Goal: Information Seeking & Learning: Learn about a topic

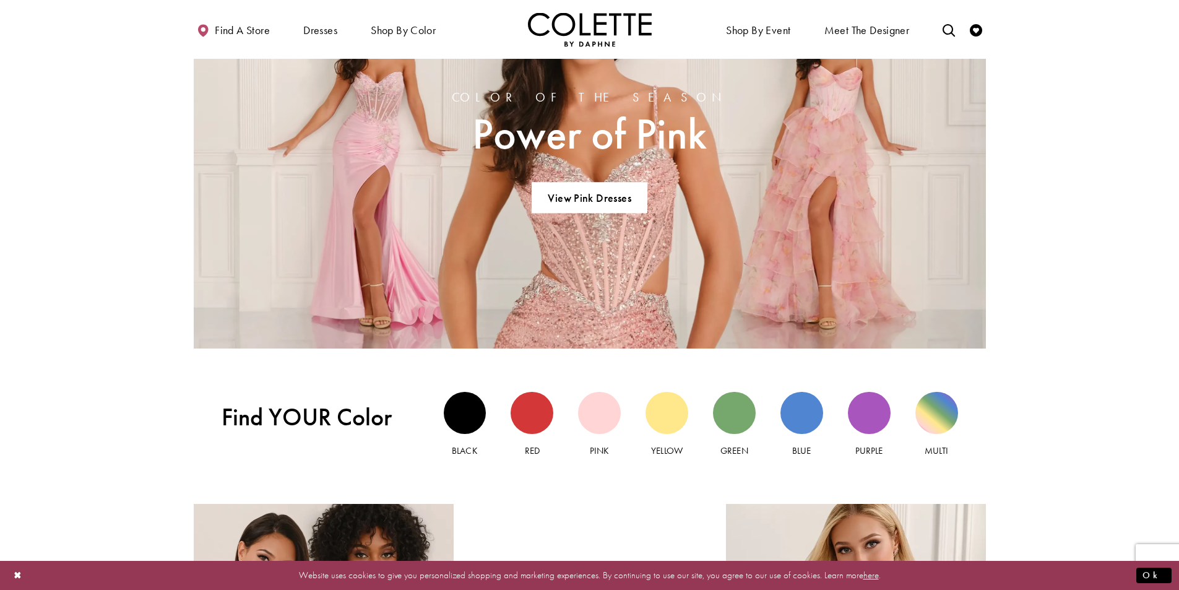
scroll to position [1176, 0]
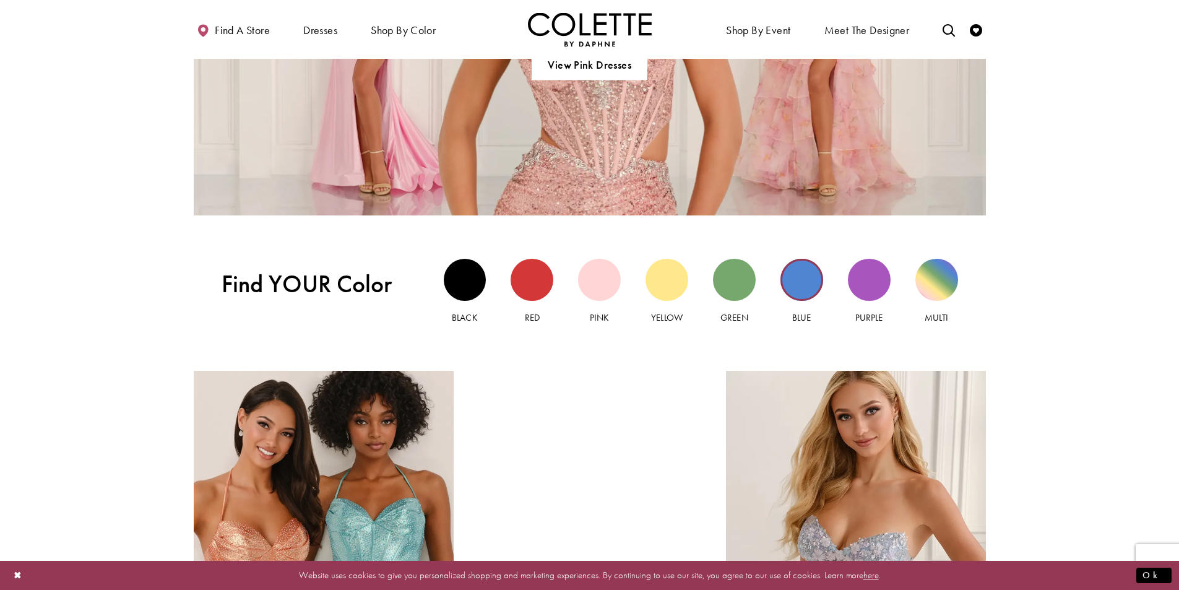
click at [801, 276] on div "Blue view" at bounding box center [802, 280] width 43 height 43
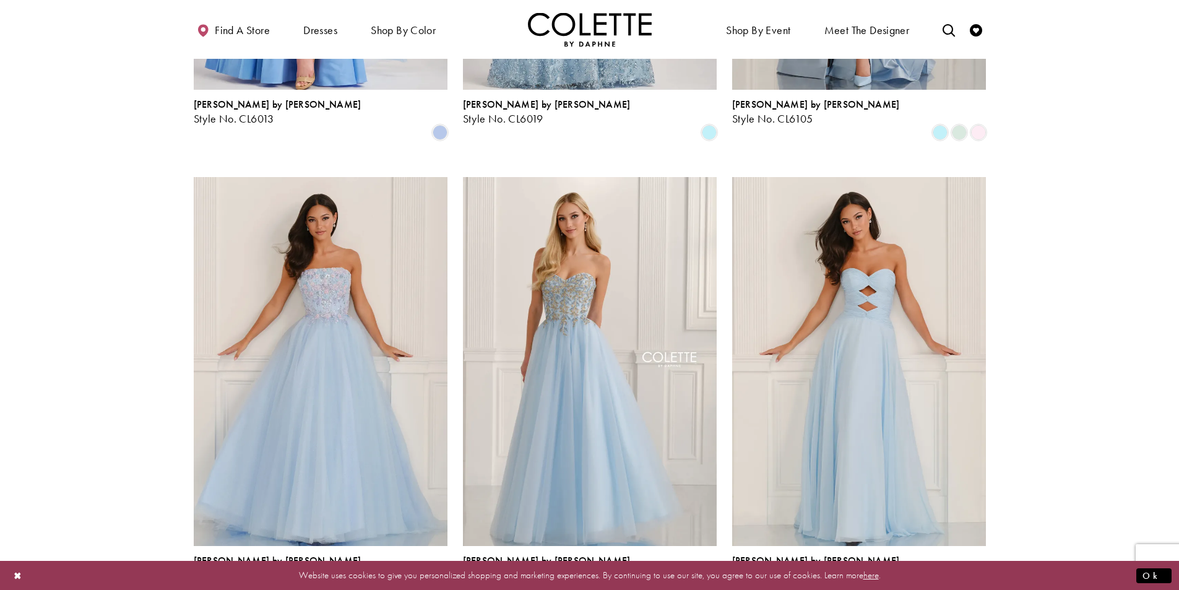
scroll to position [1362, 0]
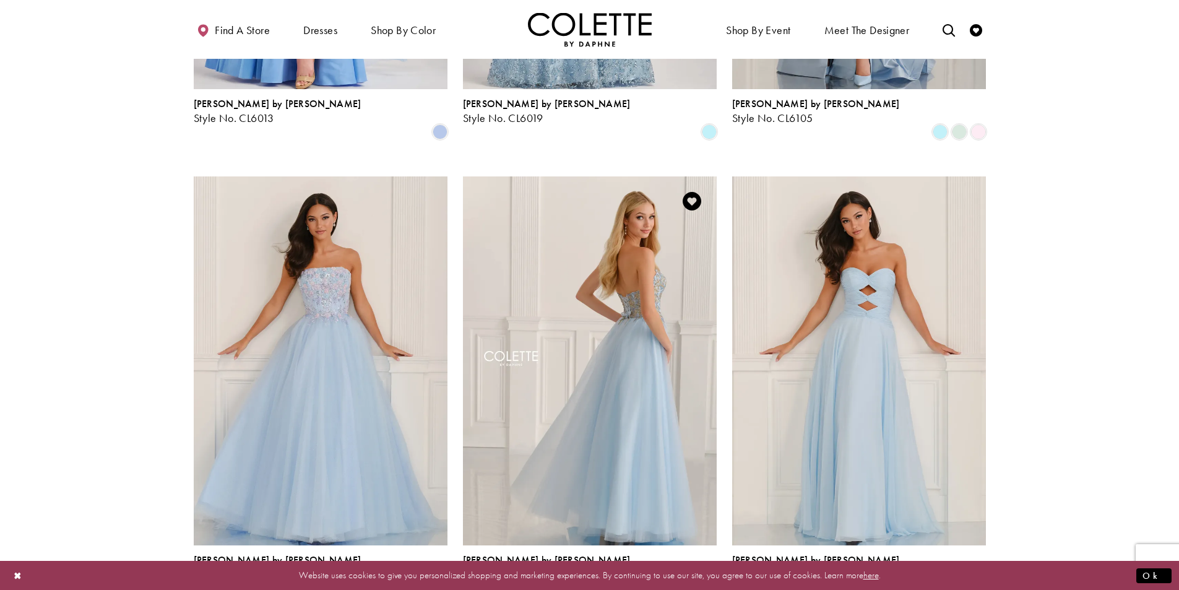
click at [548, 387] on img "Visit Colette by Daphne Style No. CL6111 Page" at bounding box center [590, 360] width 254 height 369
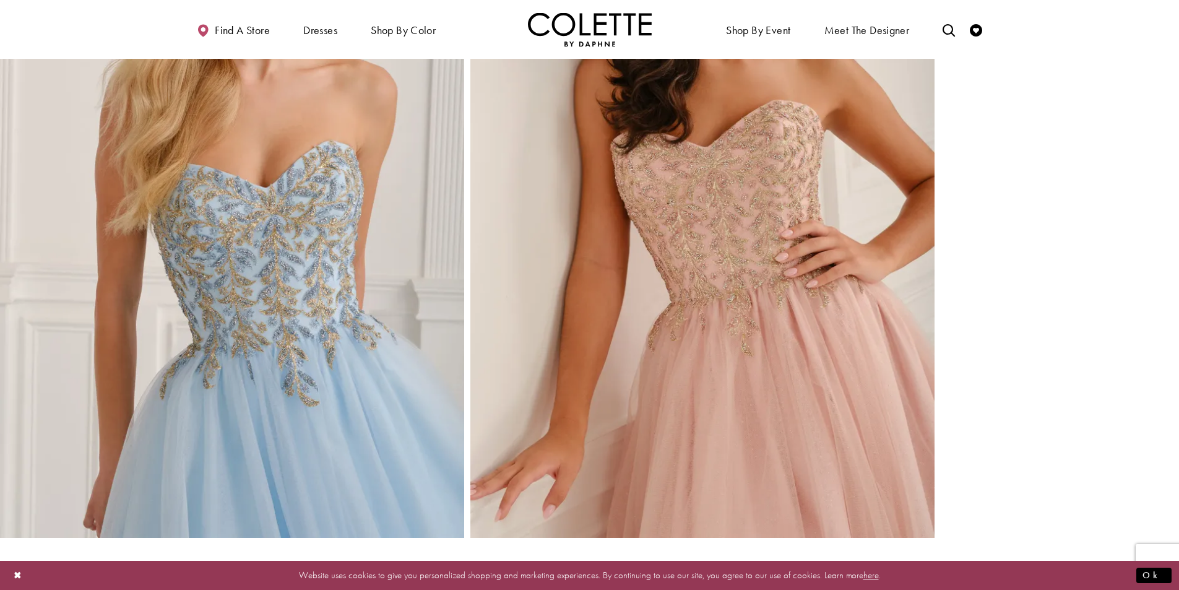
scroll to position [2706, 0]
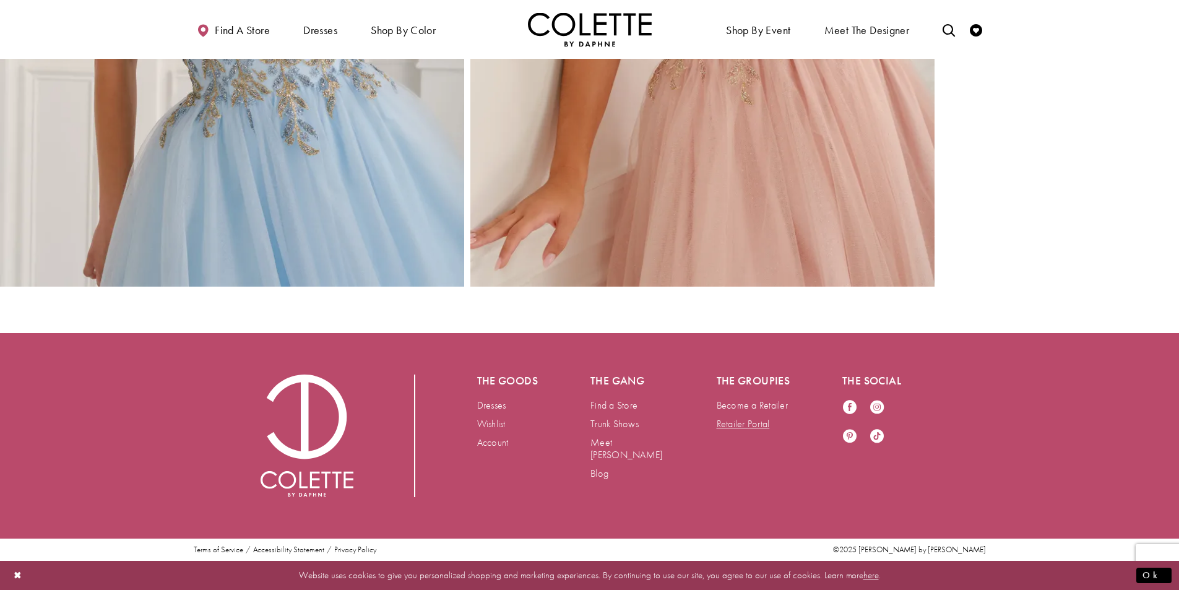
click at [742, 422] on link "Retailer Portal" at bounding box center [743, 423] width 53 height 13
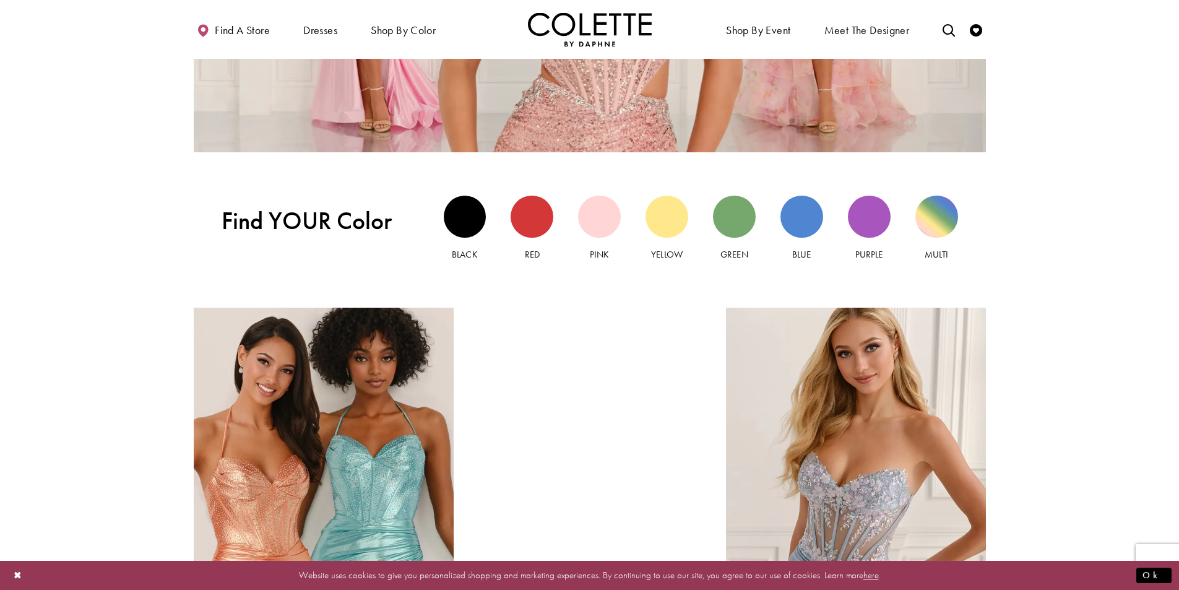
scroll to position [1238, 0]
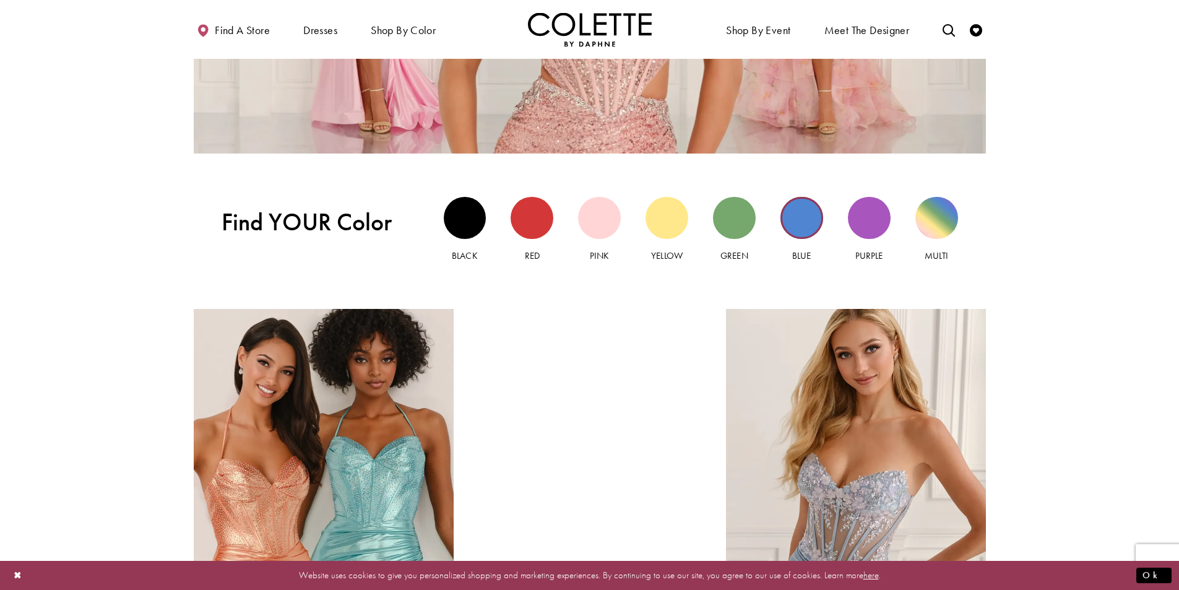
click at [810, 220] on div "Blue view" at bounding box center [802, 218] width 43 height 43
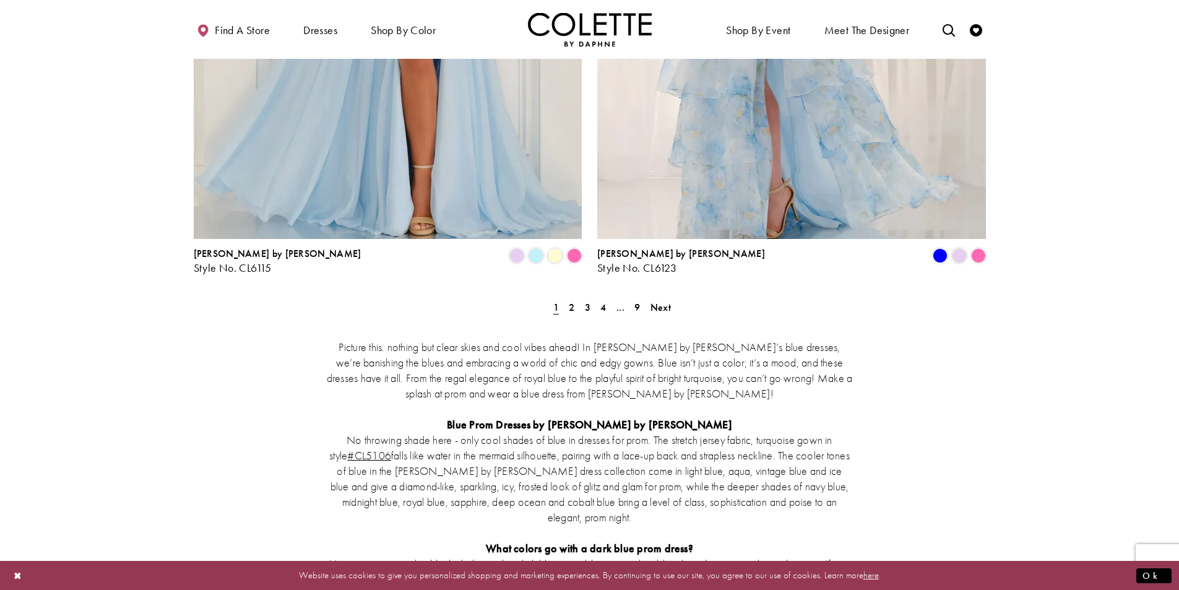
scroll to position [2229, 0]
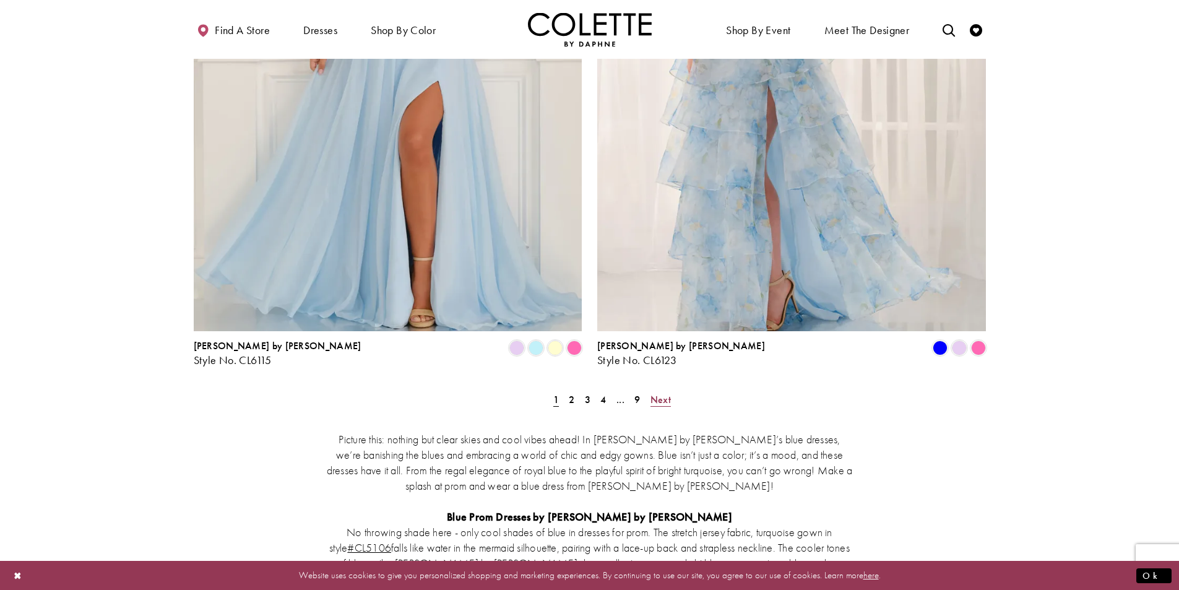
click at [656, 393] on span "Next" at bounding box center [661, 399] width 20 height 13
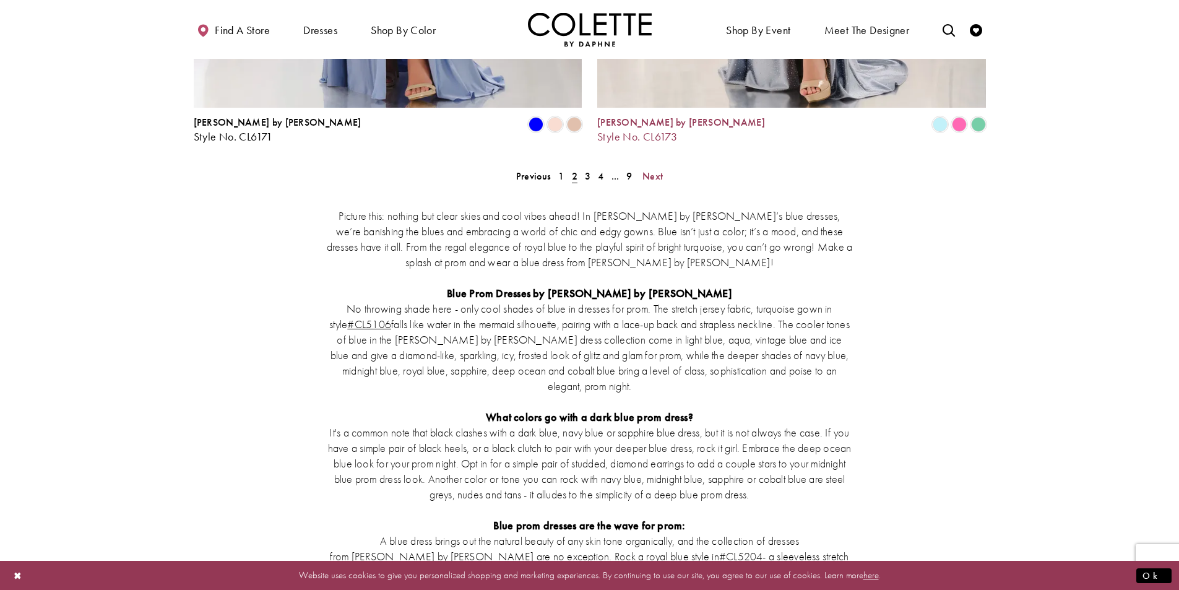
scroll to position [2296, 0]
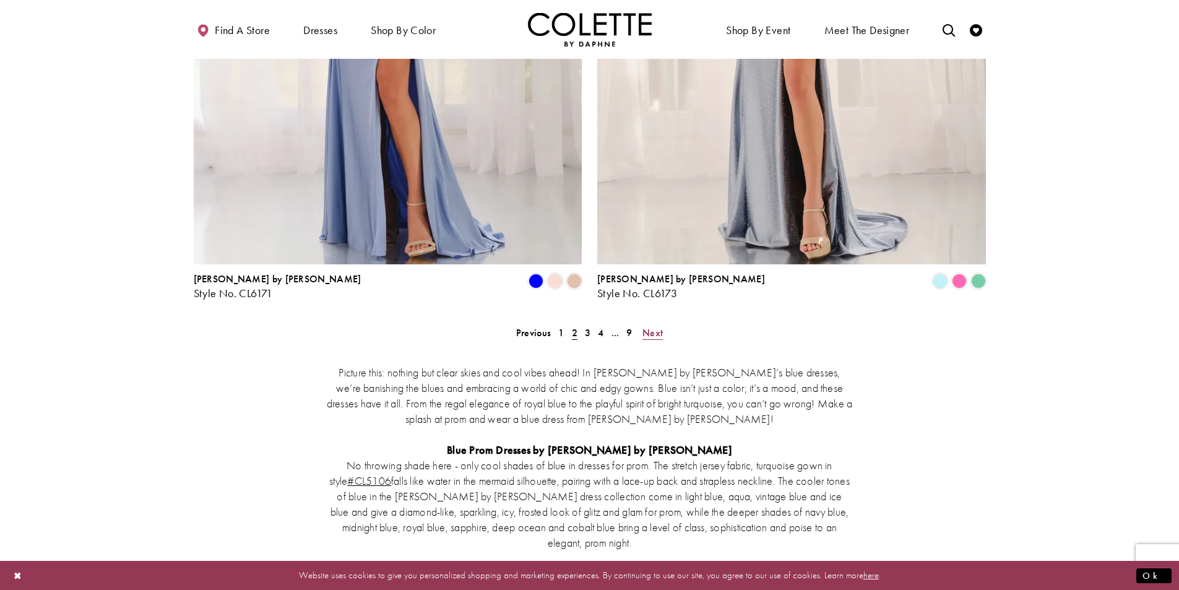
click at [650, 326] on span "Next" at bounding box center [653, 332] width 20 height 13
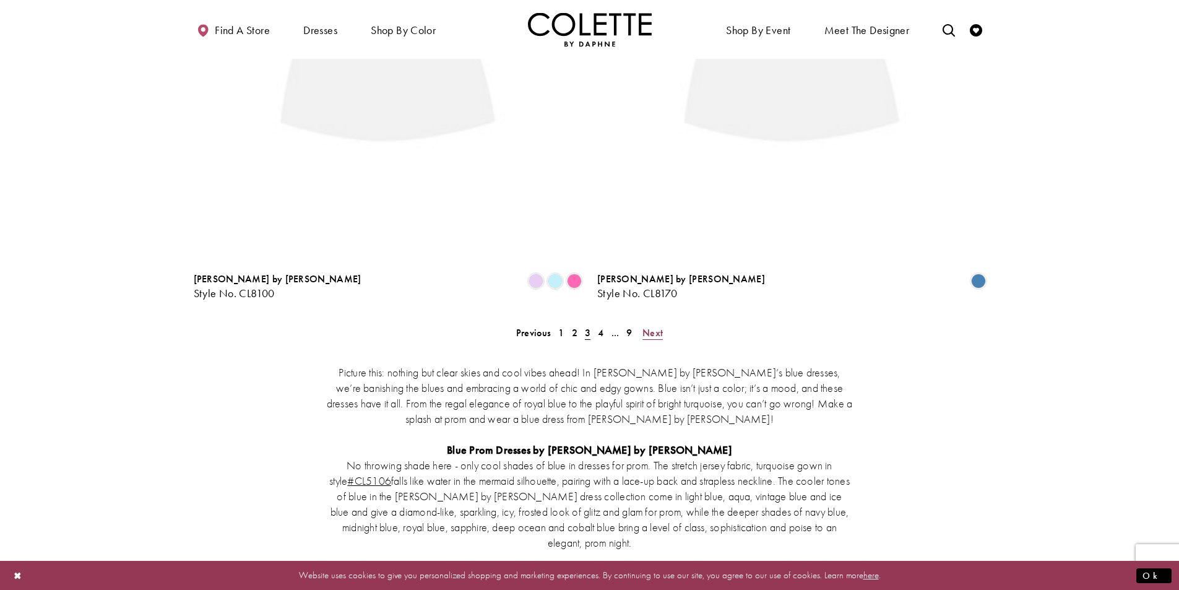
scroll to position [67, 0]
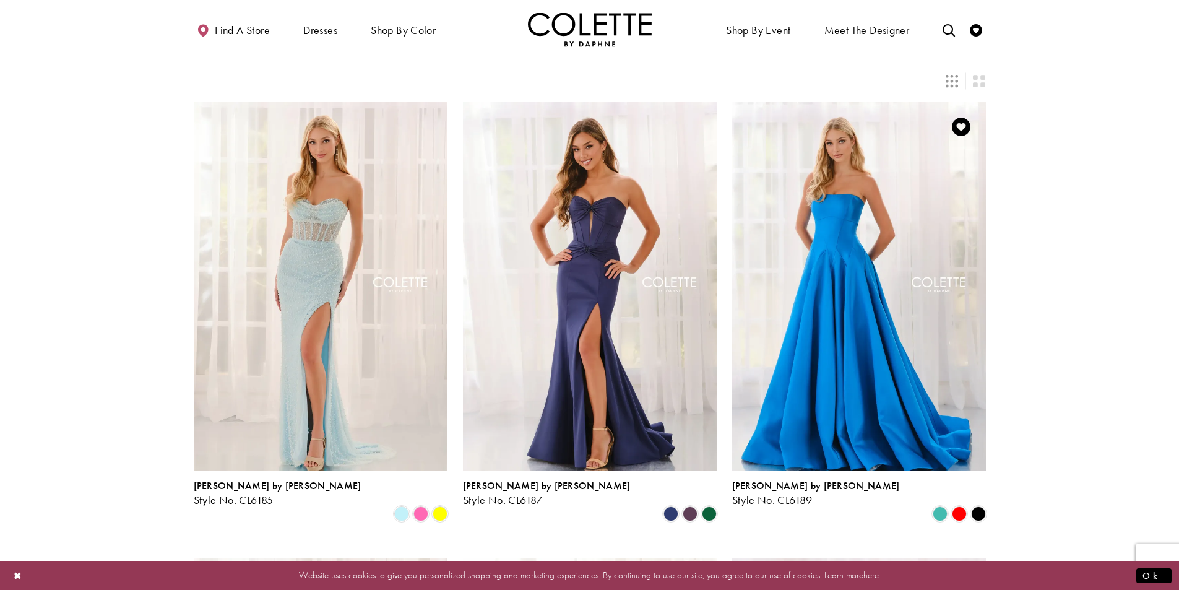
click at [870, 280] on img "Visit Colette by Daphne Style No. CL6189 Page" at bounding box center [859, 286] width 254 height 369
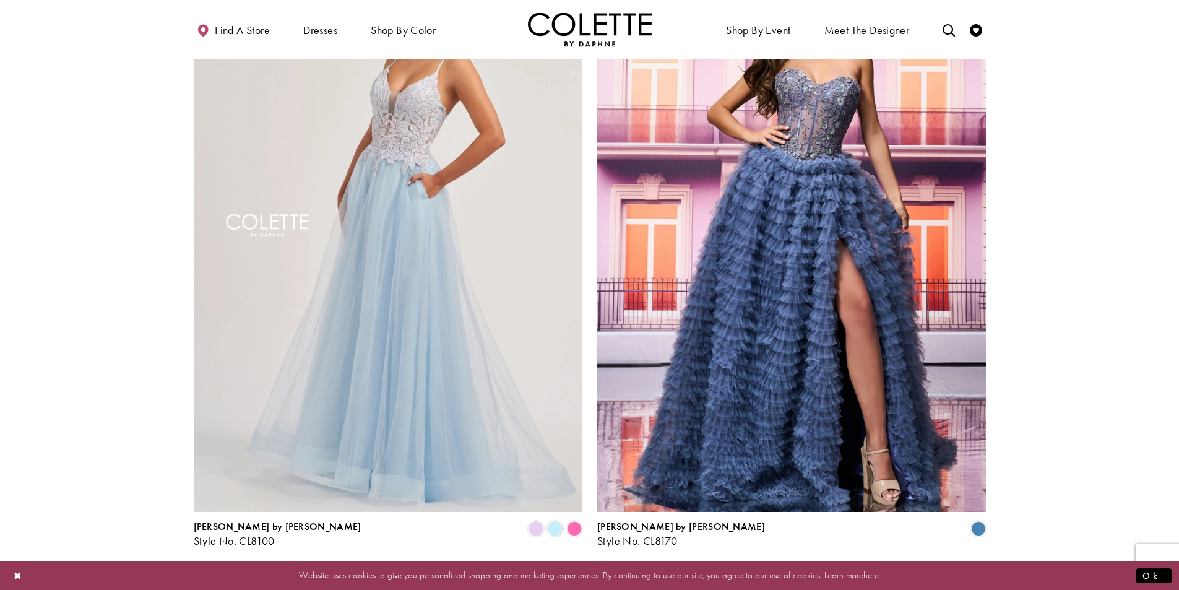
scroll to position [2296, 0]
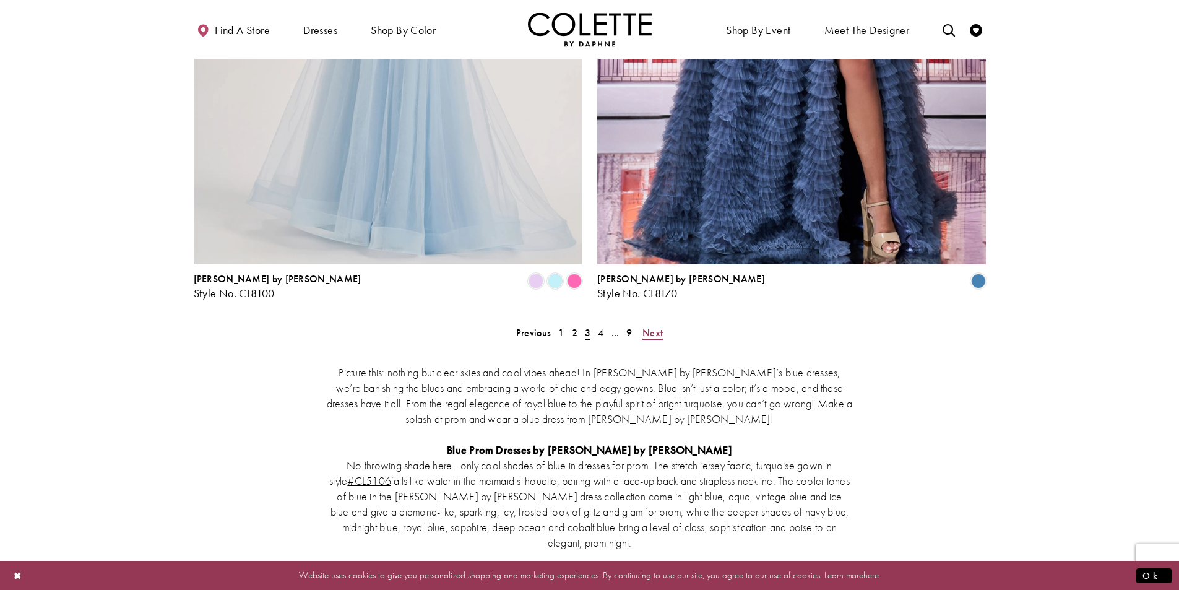
click at [651, 326] on span "Next" at bounding box center [653, 332] width 20 height 13
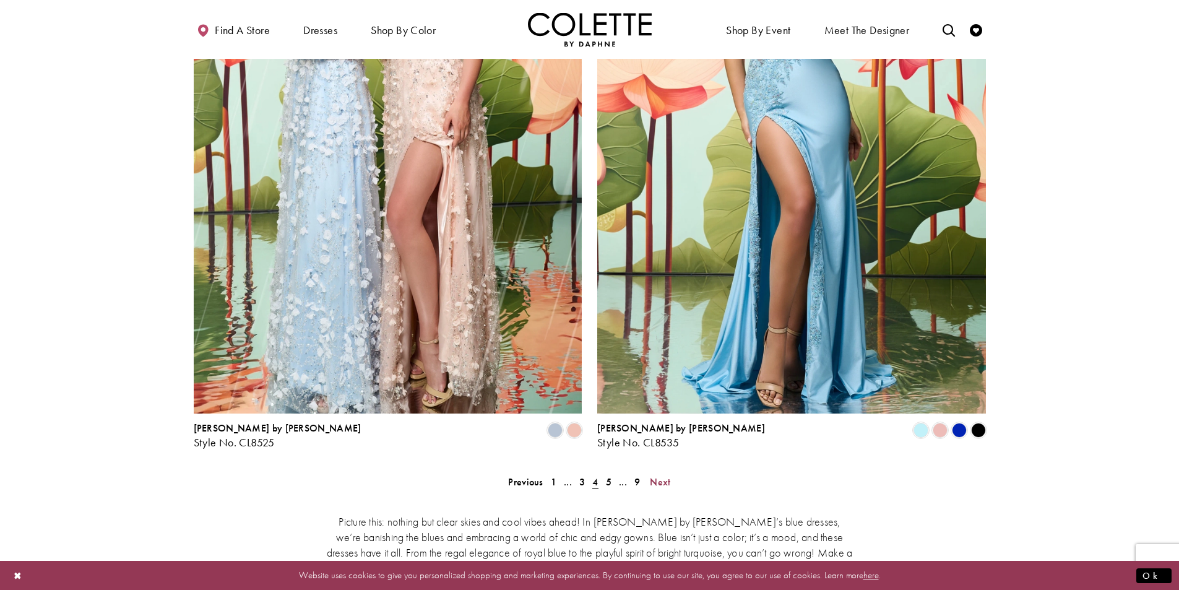
scroll to position [2234, 0]
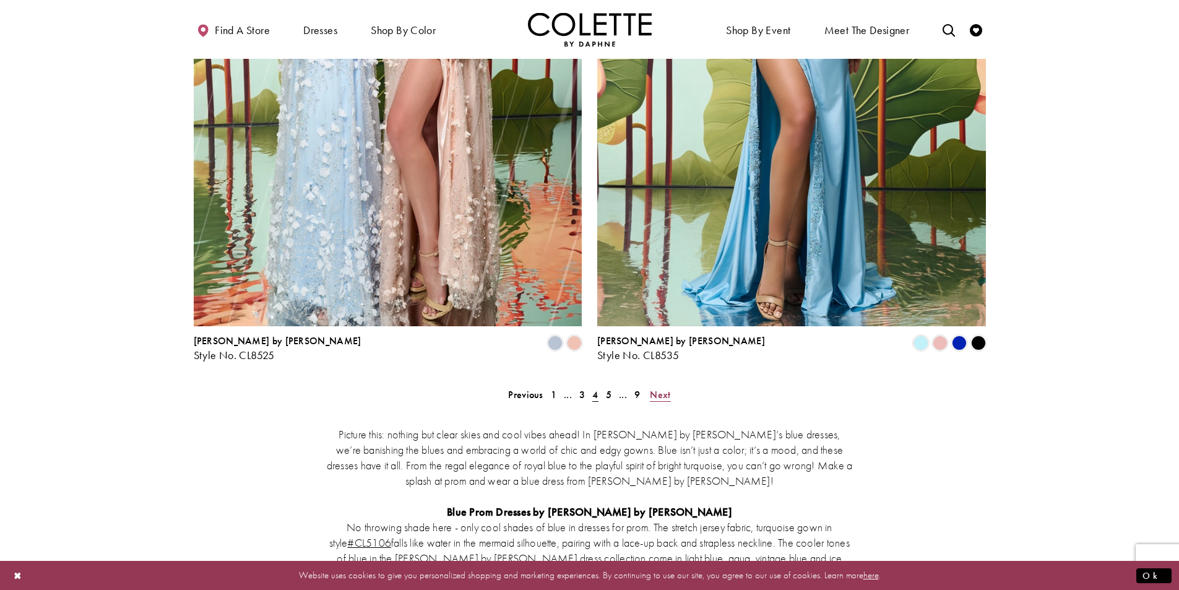
click at [662, 388] on span "Next" at bounding box center [660, 394] width 20 height 13
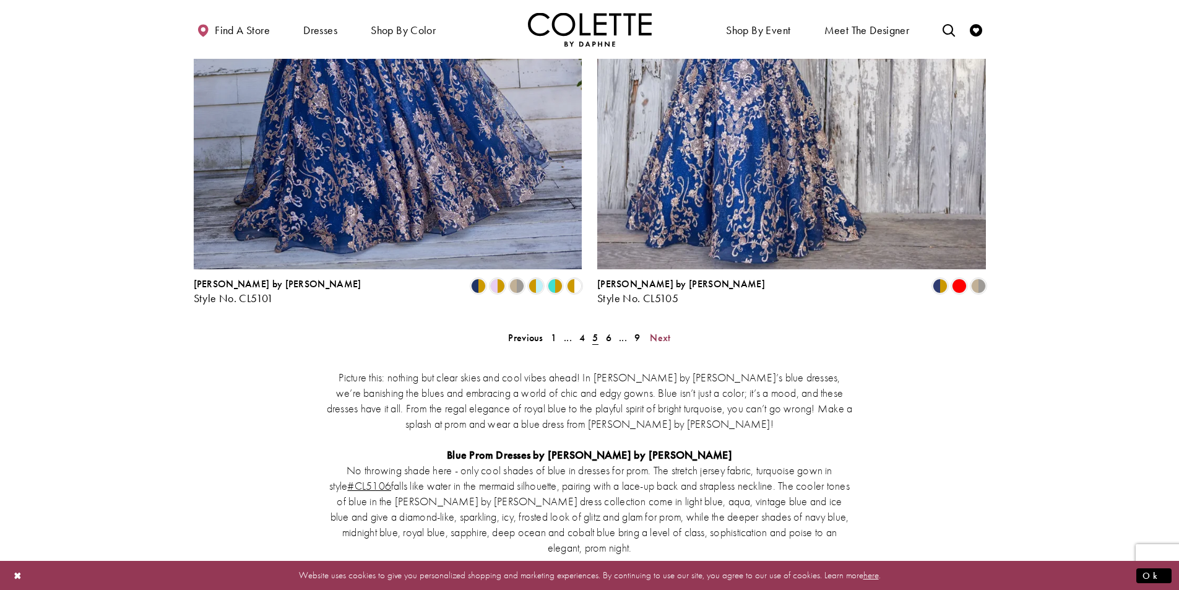
scroll to position [2358, 0]
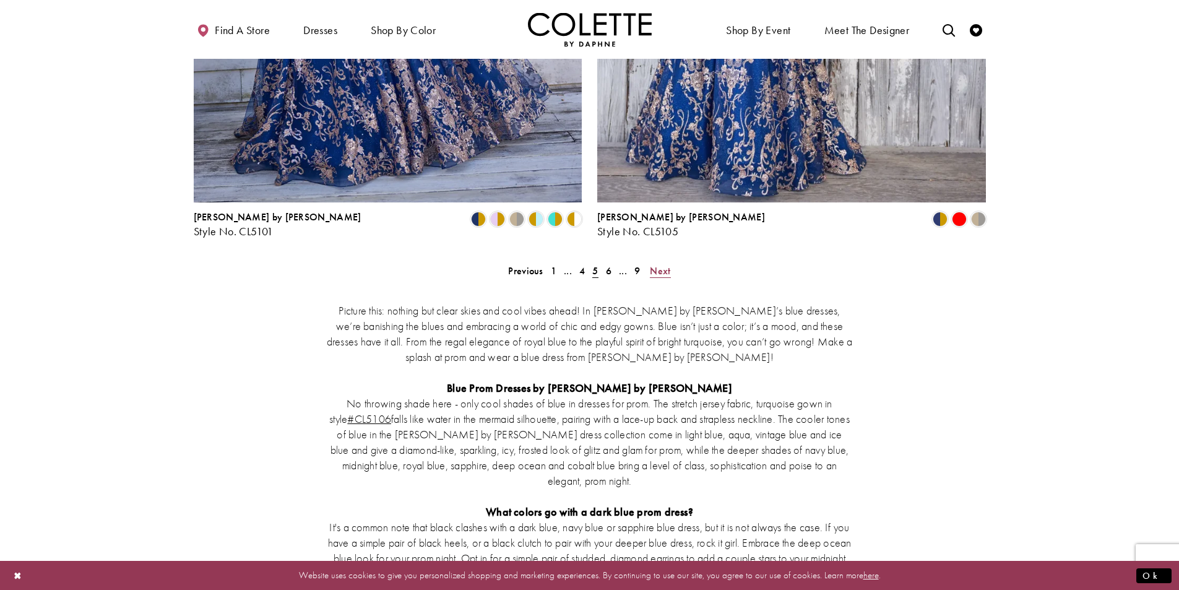
click at [670, 264] on span "Next" at bounding box center [660, 270] width 20 height 13
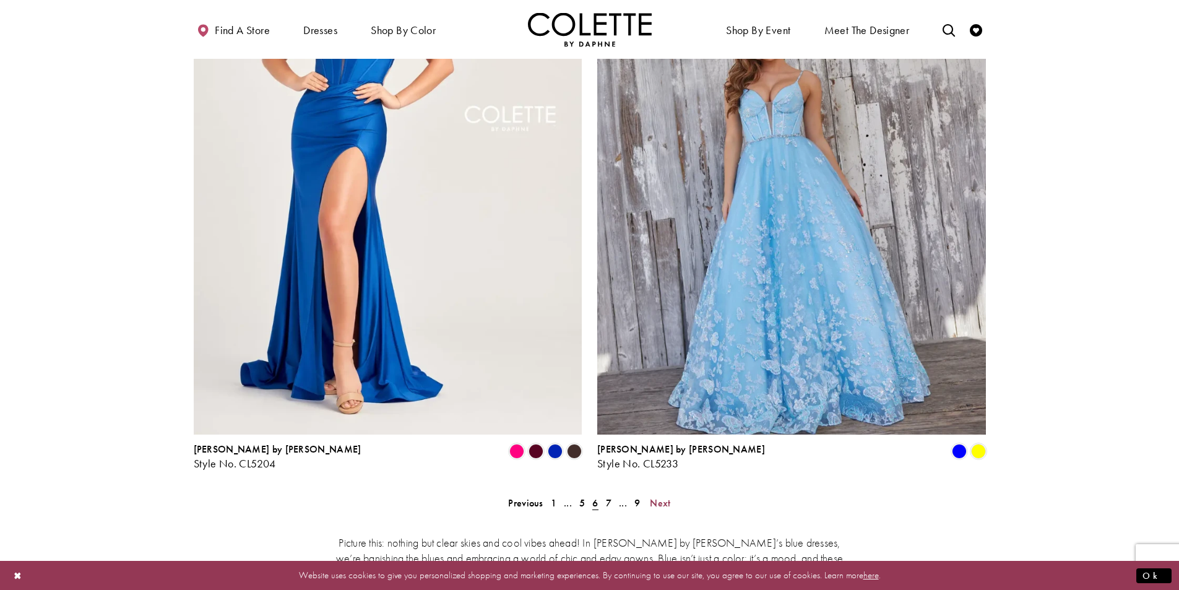
scroll to position [2172, 0]
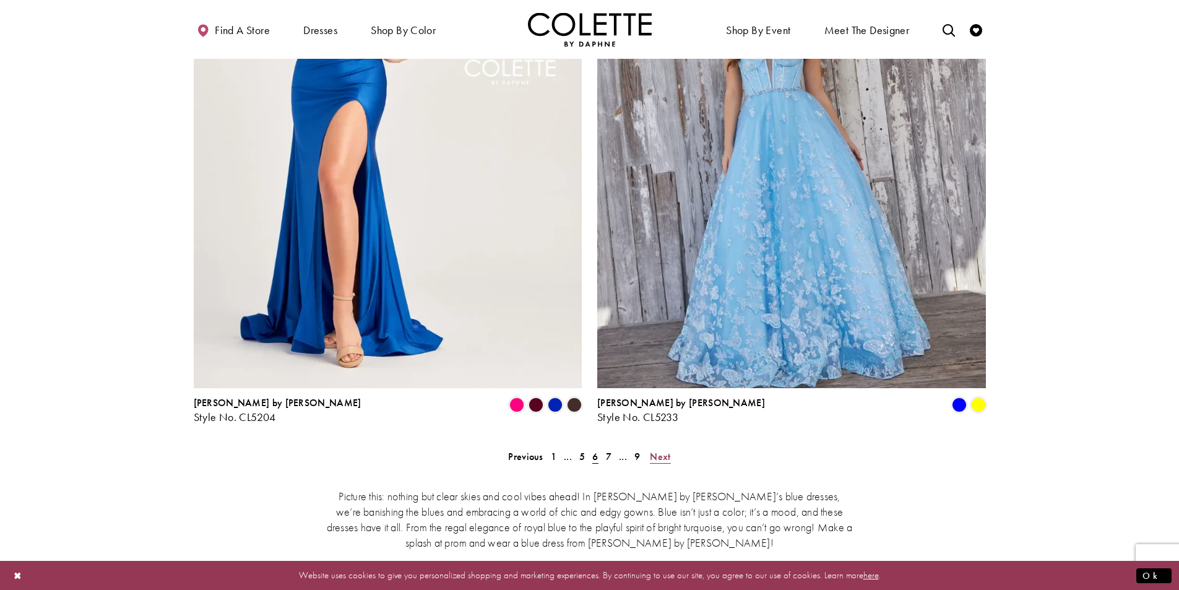
click at [666, 450] on span "Next" at bounding box center [660, 456] width 20 height 13
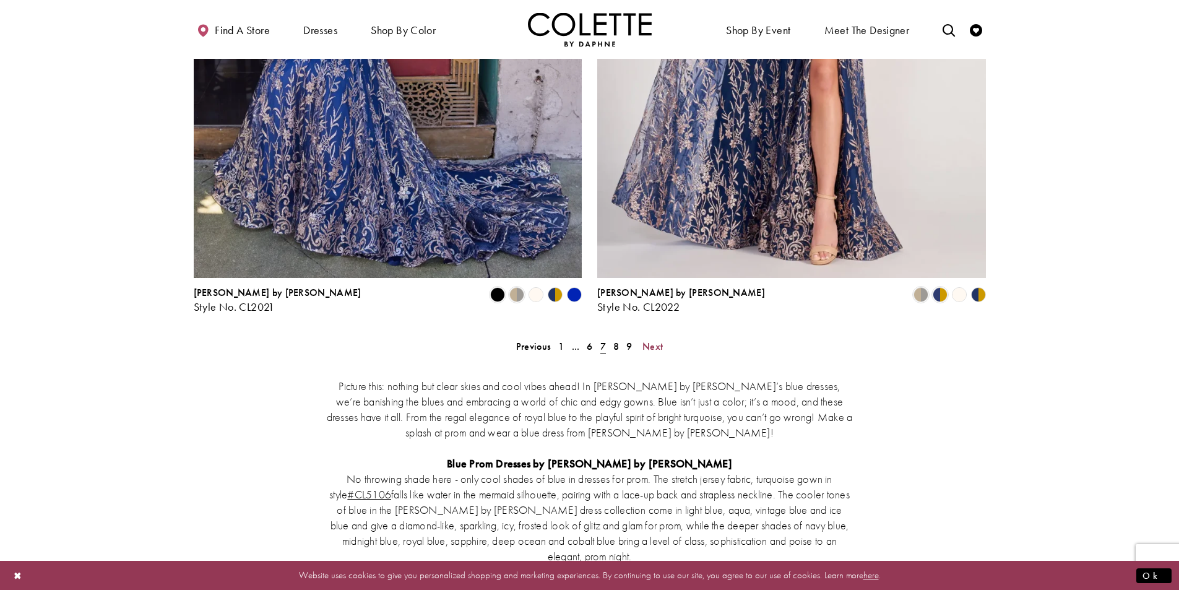
scroll to position [2296, 0]
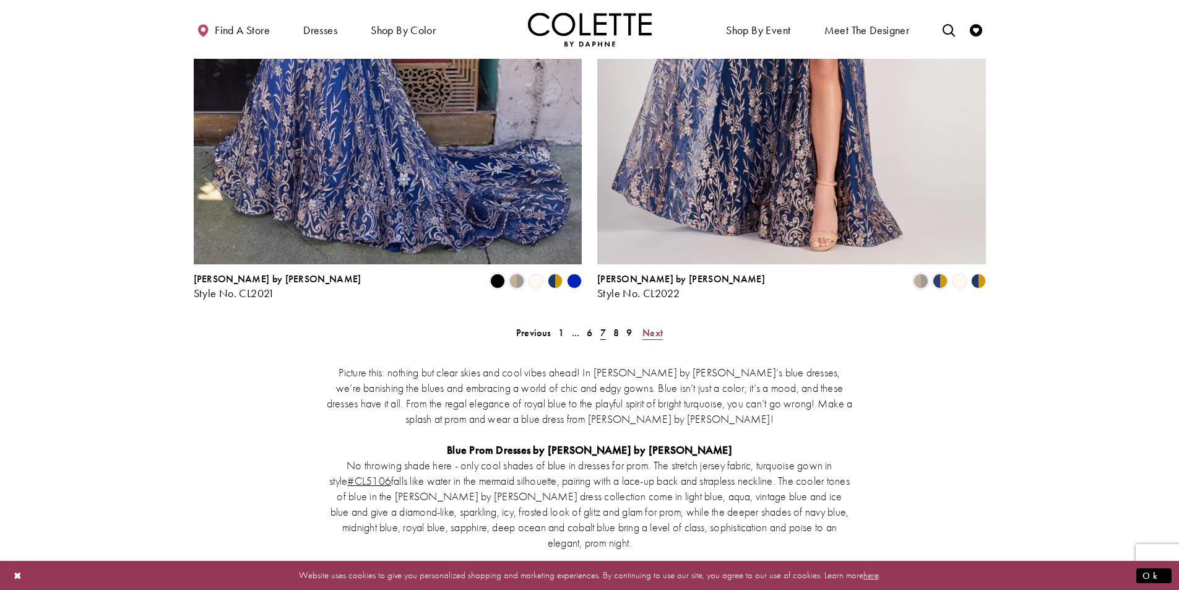
click at [653, 326] on span "Next" at bounding box center [653, 332] width 20 height 13
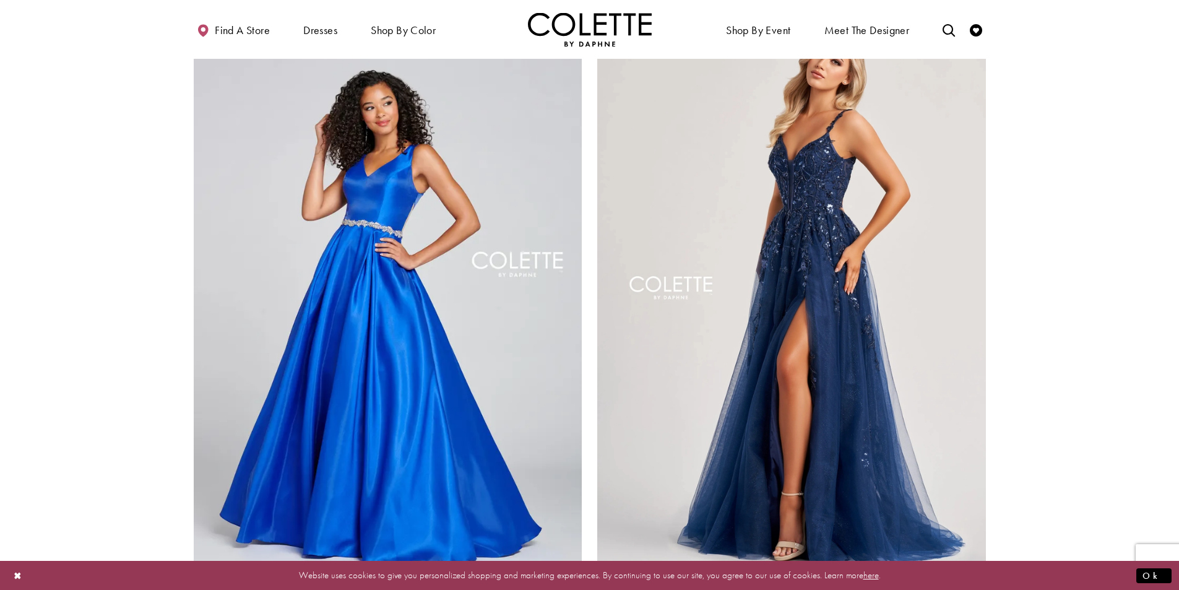
scroll to position [2048, 0]
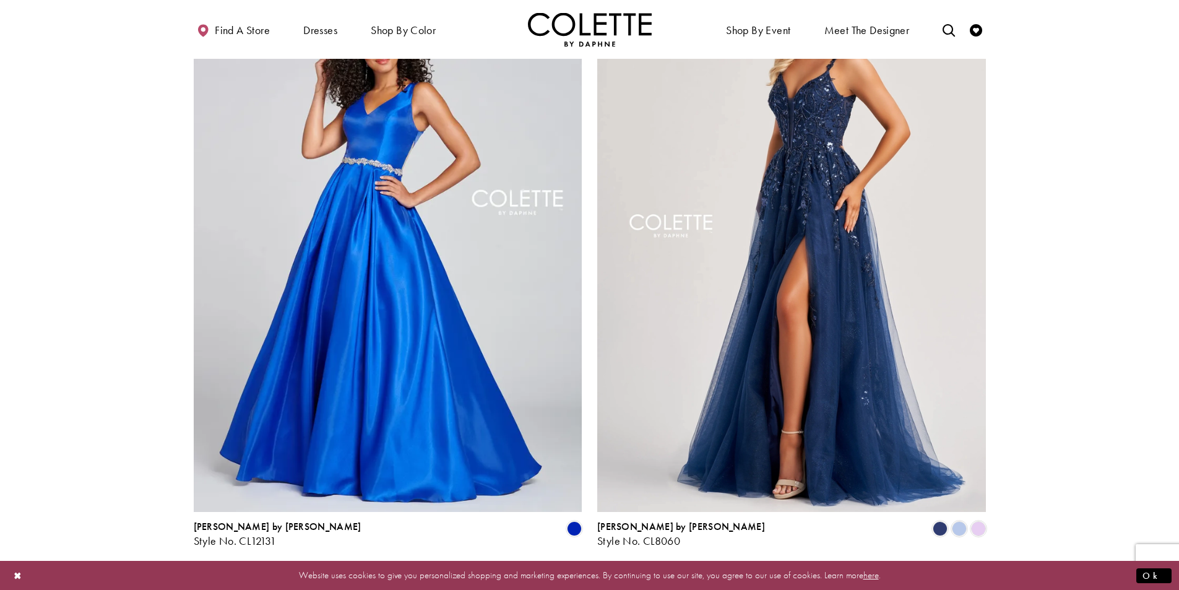
click at [663, 571] on link "Next" at bounding box center [653, 580] width 28 height 18
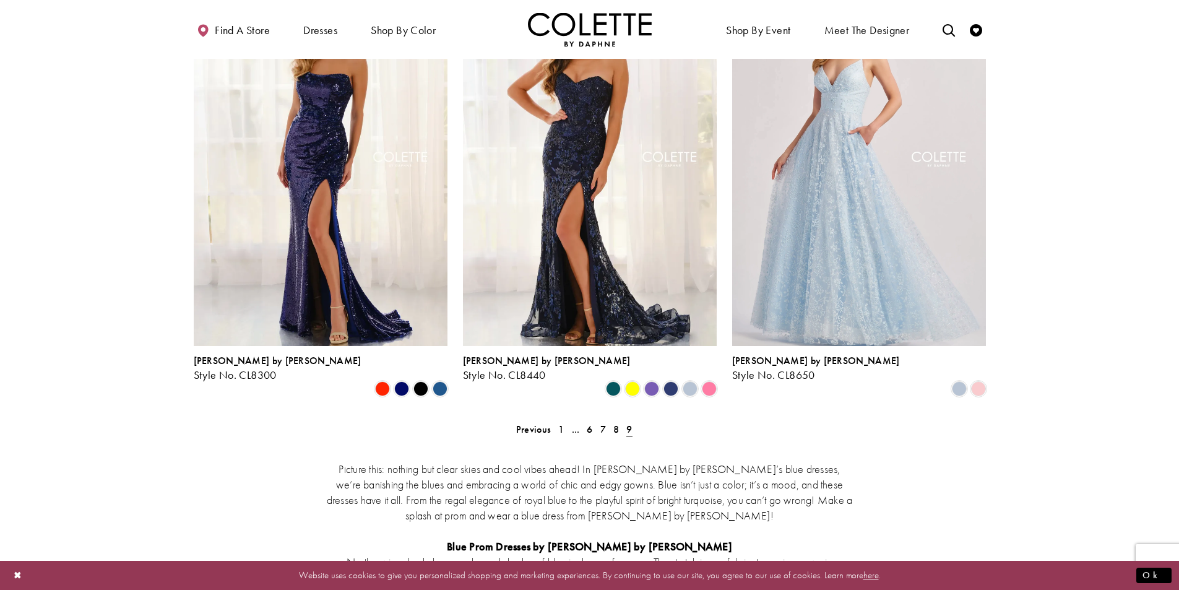
scroll to position [624, 0]
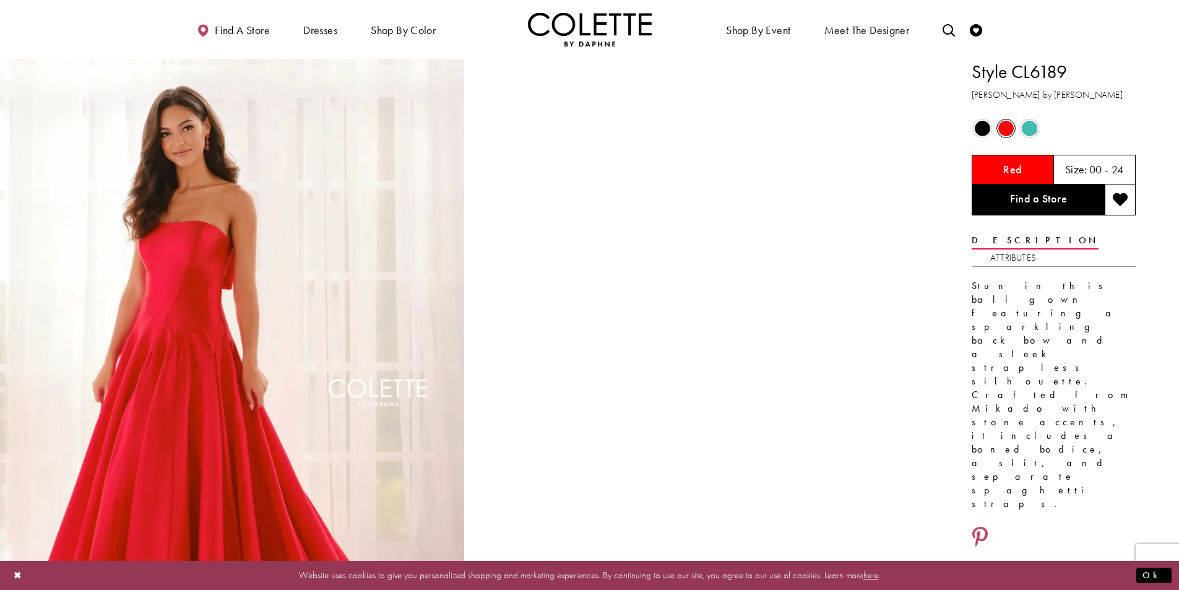
click at [1031, 132] on span "Product color controls state depends on size chosen" at bounding box center [1029, 128] width 15 height 15
